Goal: Use online tool/utility: Utilize a website feature to perform a specific function

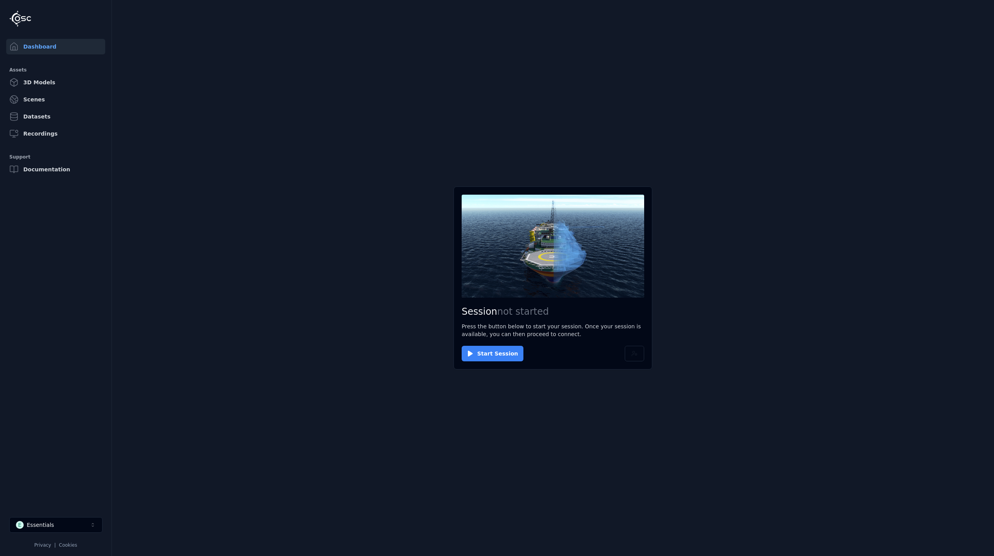
click at [500, 354] on button "Start Session" at bounding box center [493, 354] width 62 height 16
click at [475, 347] on button "Connect" at bounding box center [480, 354] width 36 height 16
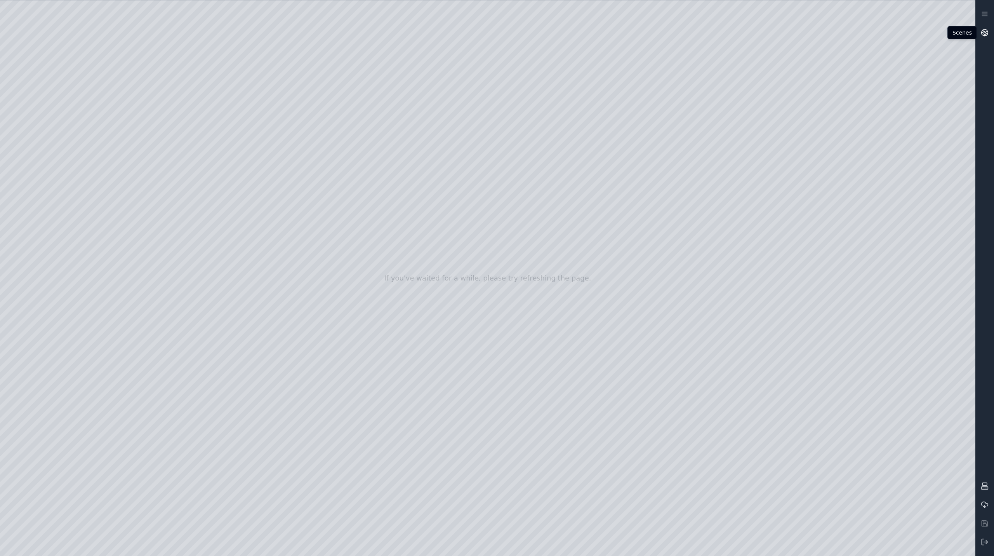
click at [987, 30] on circle at bounding box center [985, 33] width 7 height 7
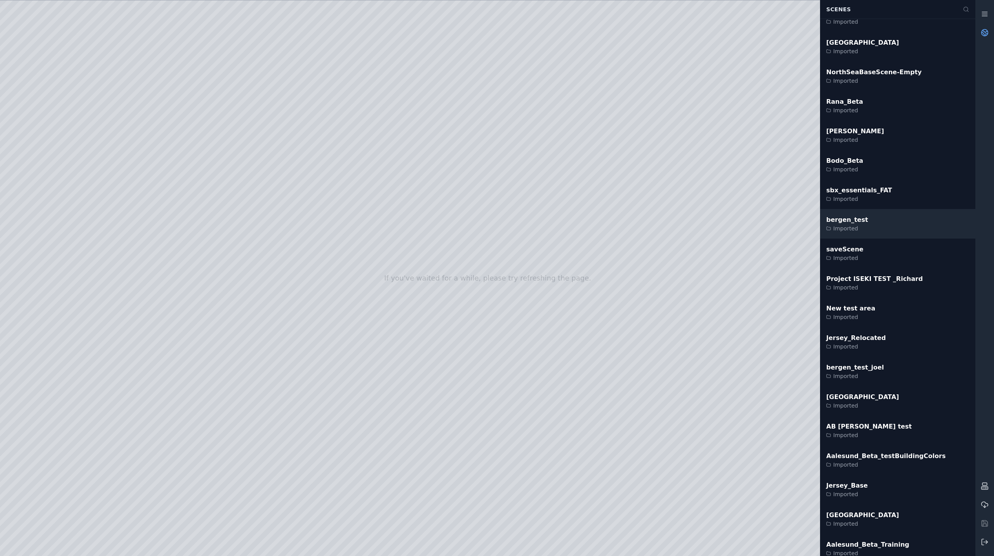
scroll to position [1126, 0]
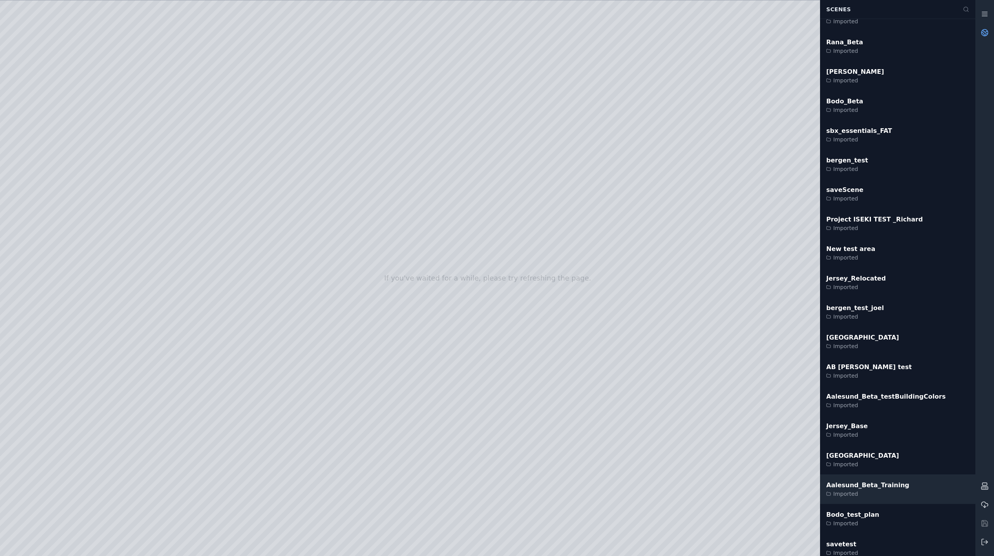
click at [867, 486] on div "Aalesund_Beta_Training" at bounding box center [867, 484] width 83 height 9
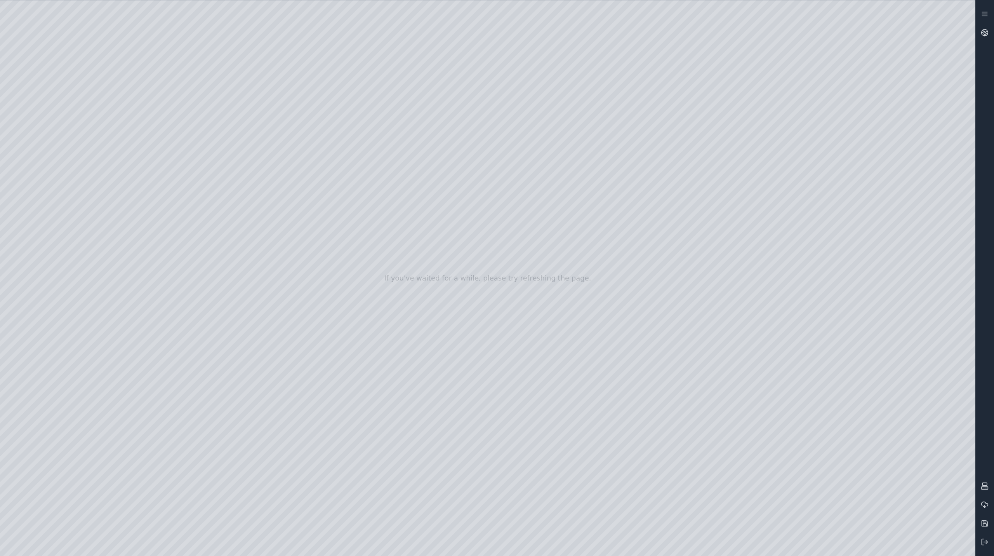
drag, startPoint x: 623, startPoint y: 226, endPoint x: 585, endPoint y: 273, distance: 59.9
drag, startPoint x: 580, startPoint y: 257, endPoint x: 587, endPoint y: 170, distance: 87.3
click at [46, 143] on div at bounding box center [487, 277] width 975 height 555
click at [60, 178] on div at bounding box center [487, 277] width 975 height 555
click at [255, 38] on div at bounding box center [487, 277] width 975 height 555
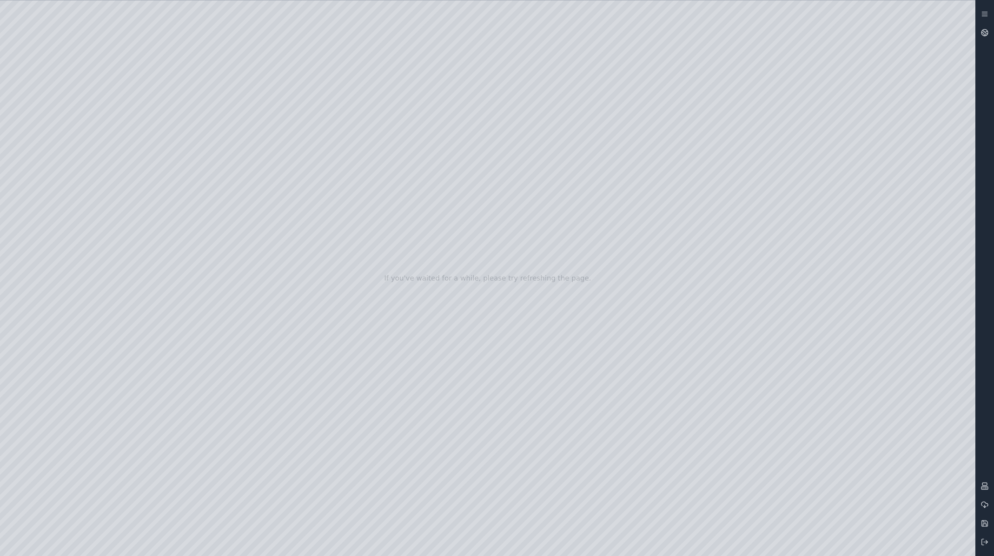
click at [188, 83] on div at bounding box center [487, 277] width 975 height 555
click at [957, 340] on div at bounding box center [487, 277] width 975 height 555
click at [957, 422] on div at bounding box center [487, 277] width 975 height 555
